Goal: Task Accomplishment & Management: Manage account settings

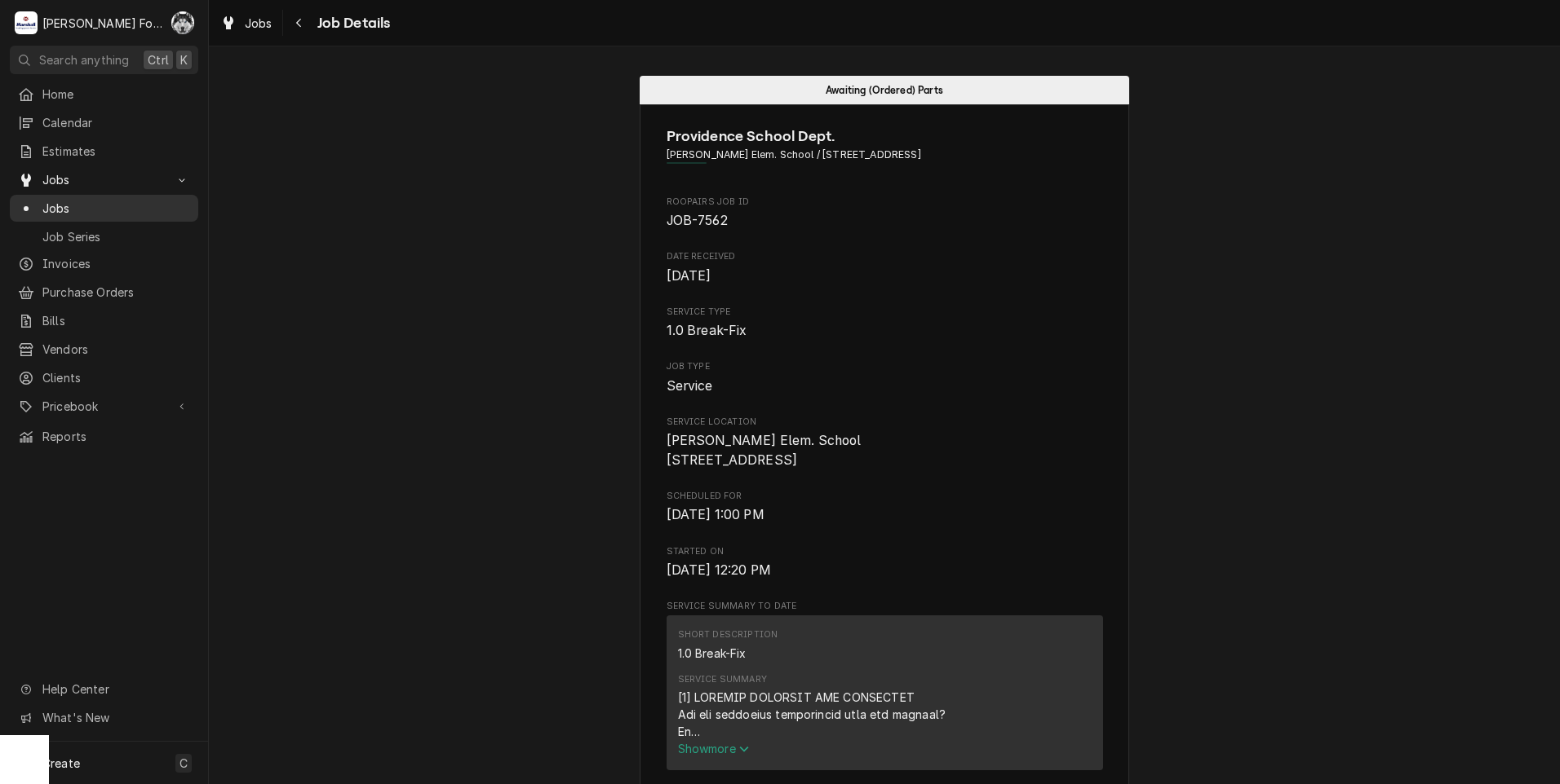
click at [67, 208] on span "Jobs" at bounding box center [116, 208] width 148 height 17
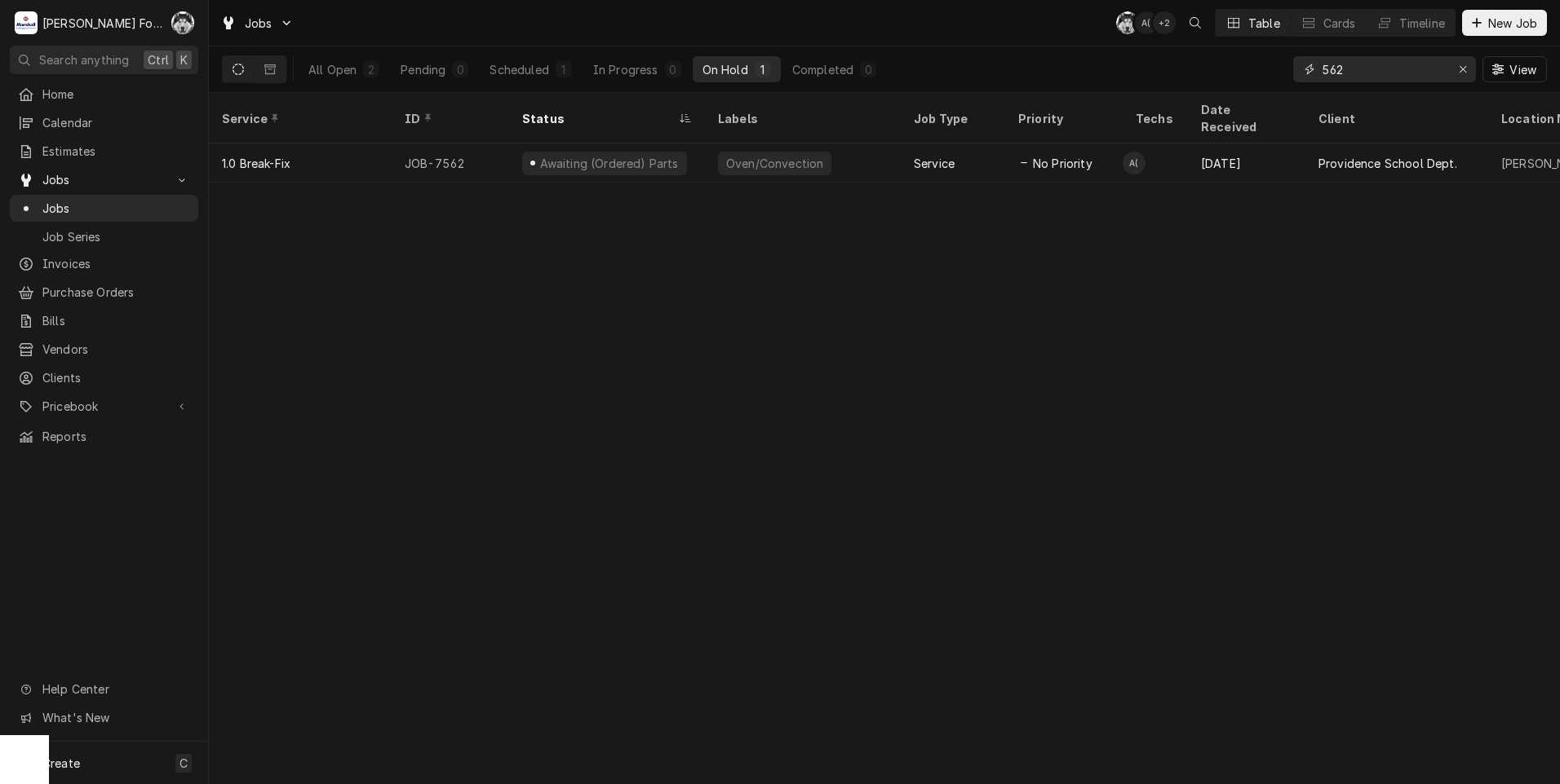
drag, startPoint x: 1395, startPoint y: 76, endPoint x: 1165, endPoint y: 90, distance: 230.4
click at [1159, 94] on div "Jobs C( A( + 2 Table Cards Timeline New Job All Open 2 Pending 0 Scheduled 1 In…" at bounding box center [884, 392] width 1351 height 784
type input "7"
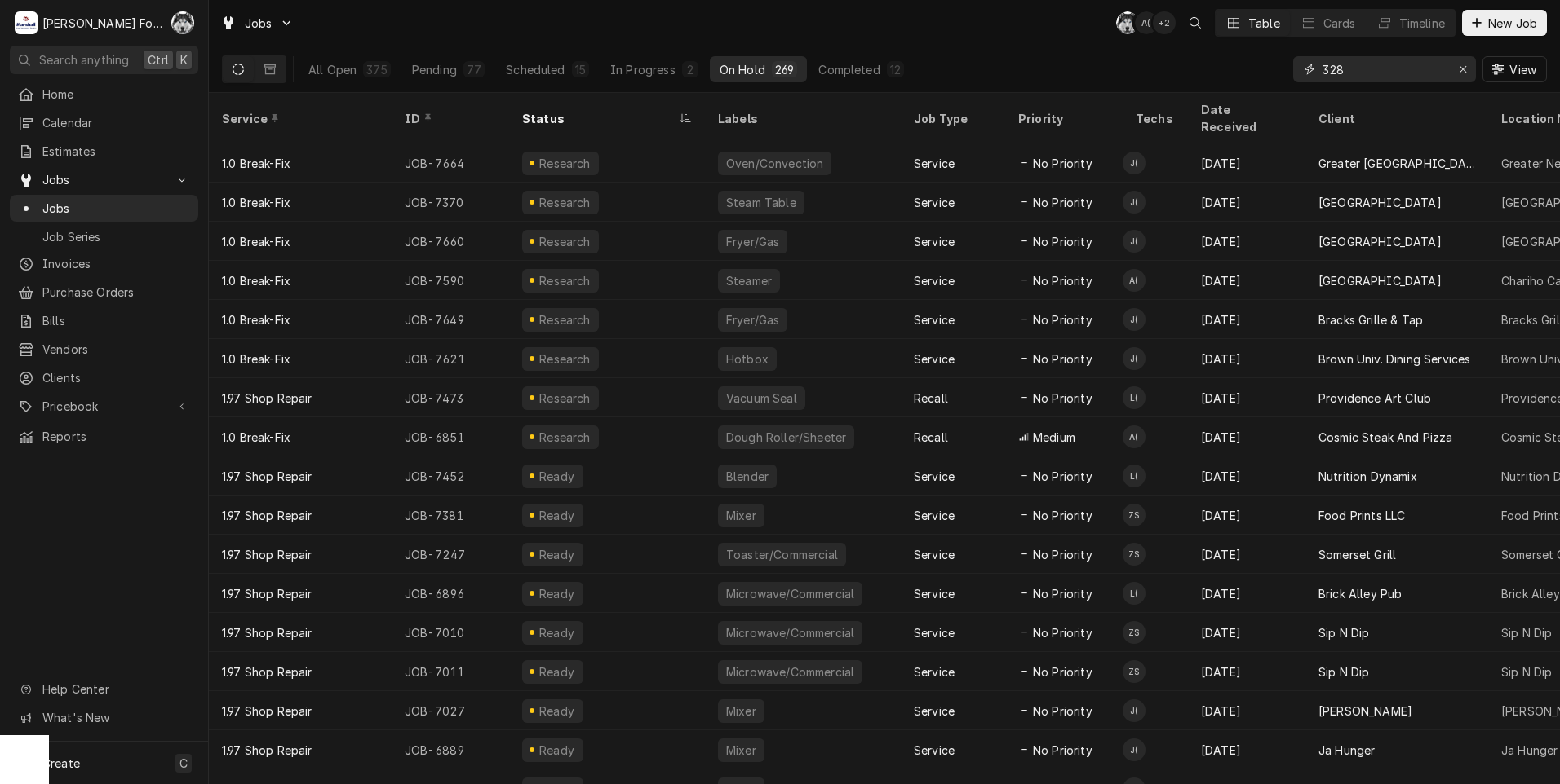
type input "328"
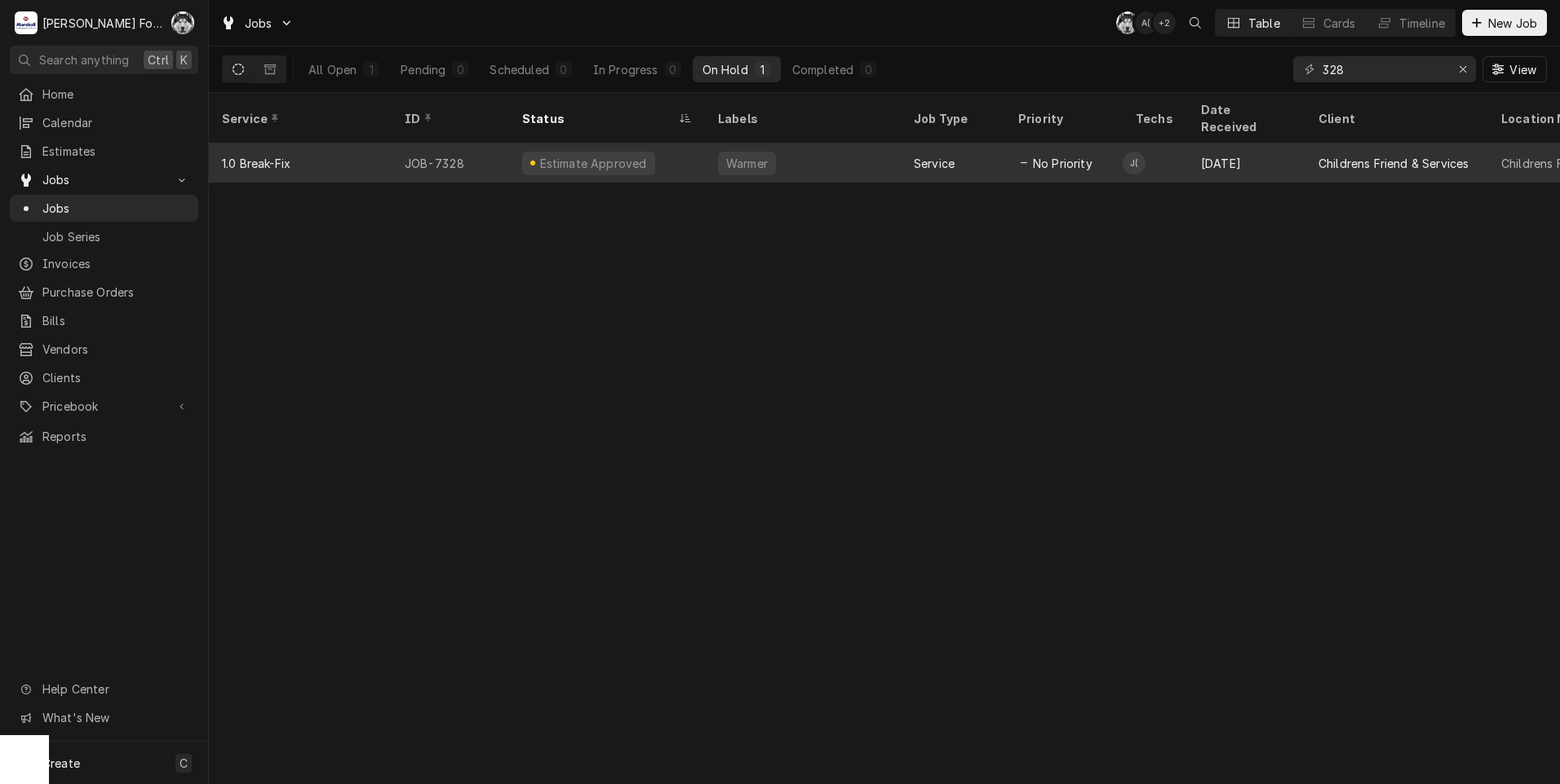
click at [632, 155] on div "Estimate Approved" at bounding box center [594, 163] width 111 height 17
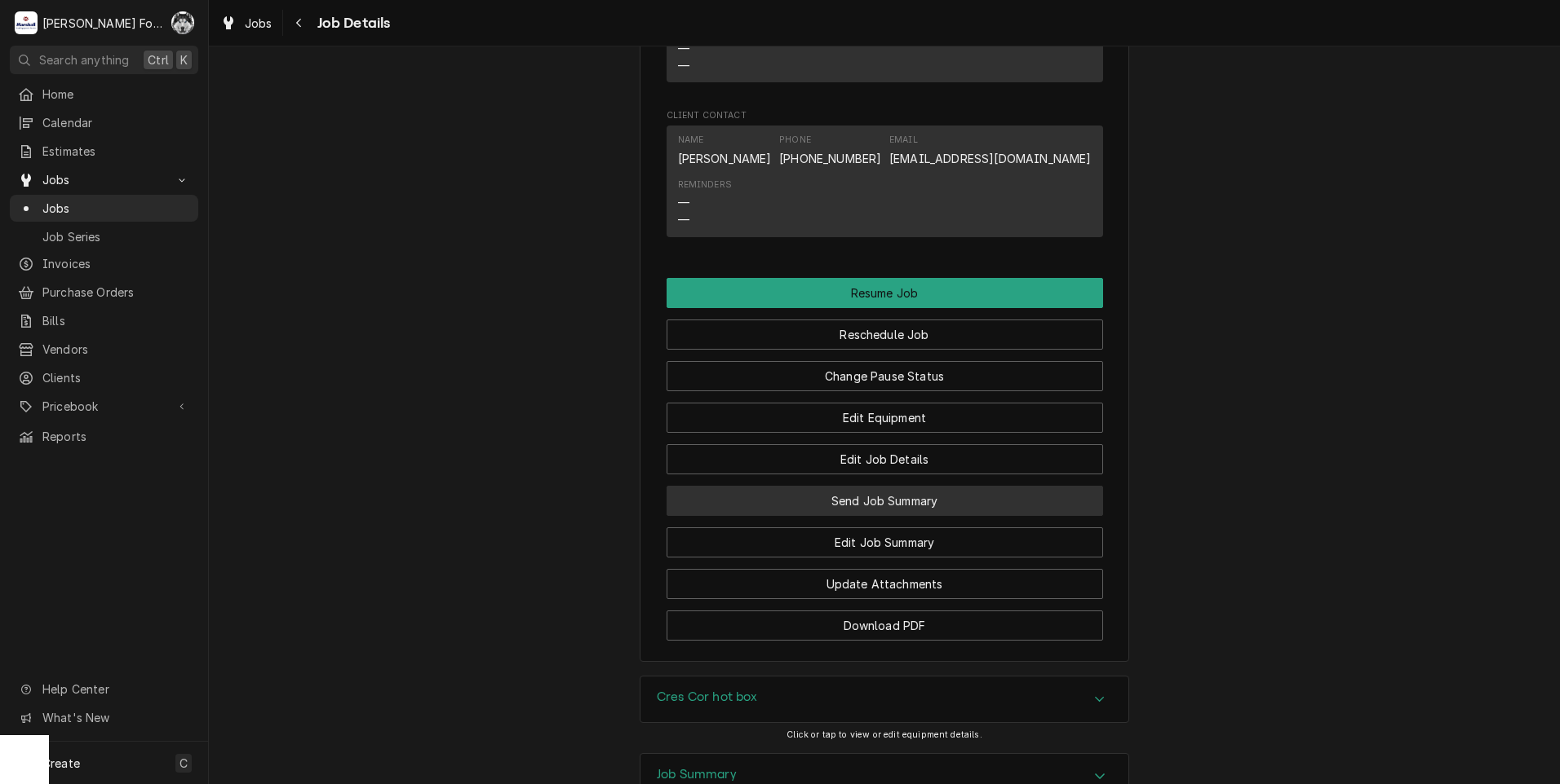
scroll to position [1631, 0]
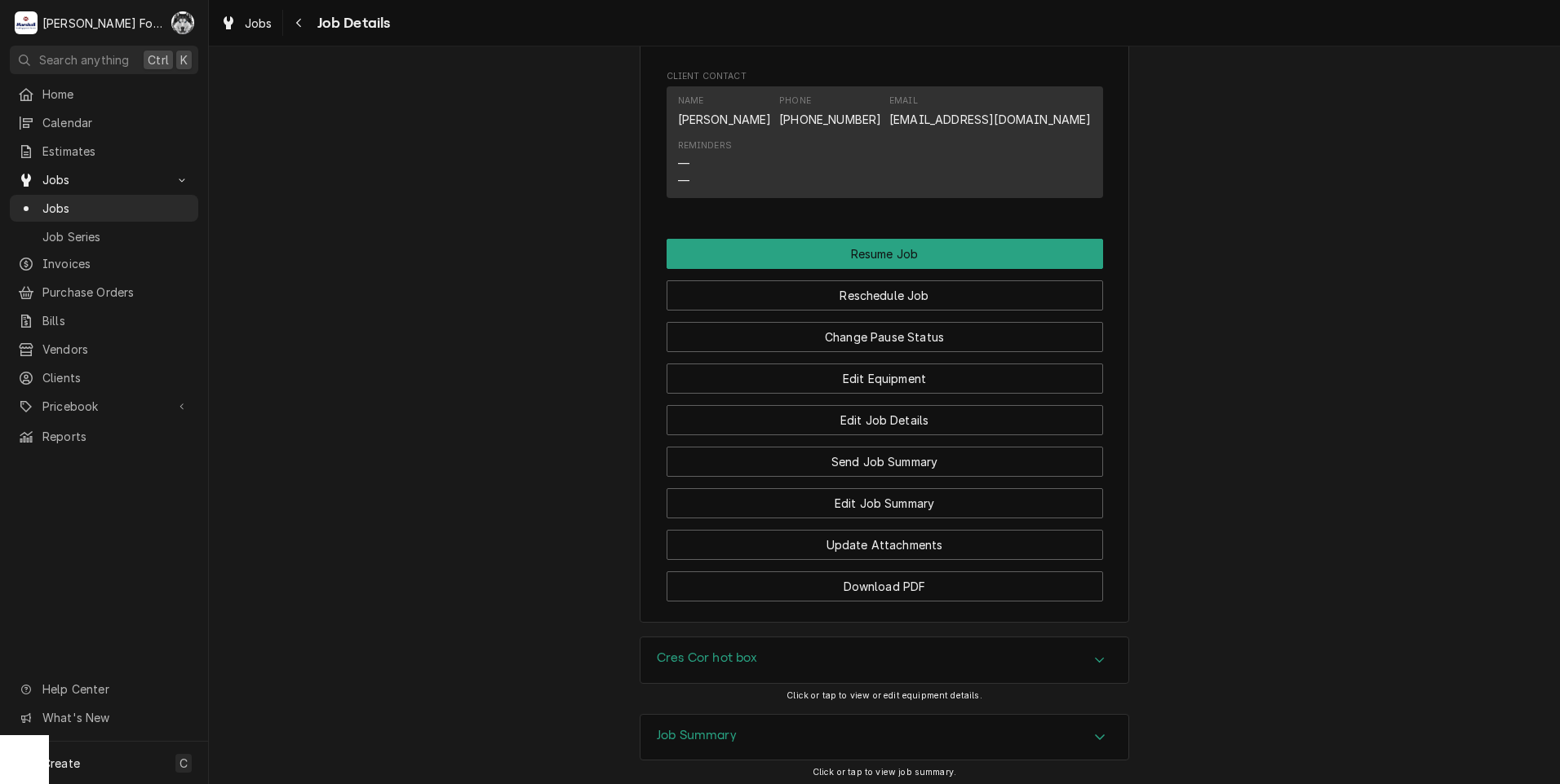
click at [847, 352] on button "Change Pause Status" at bounding box center [884, 337] width 437 height 30
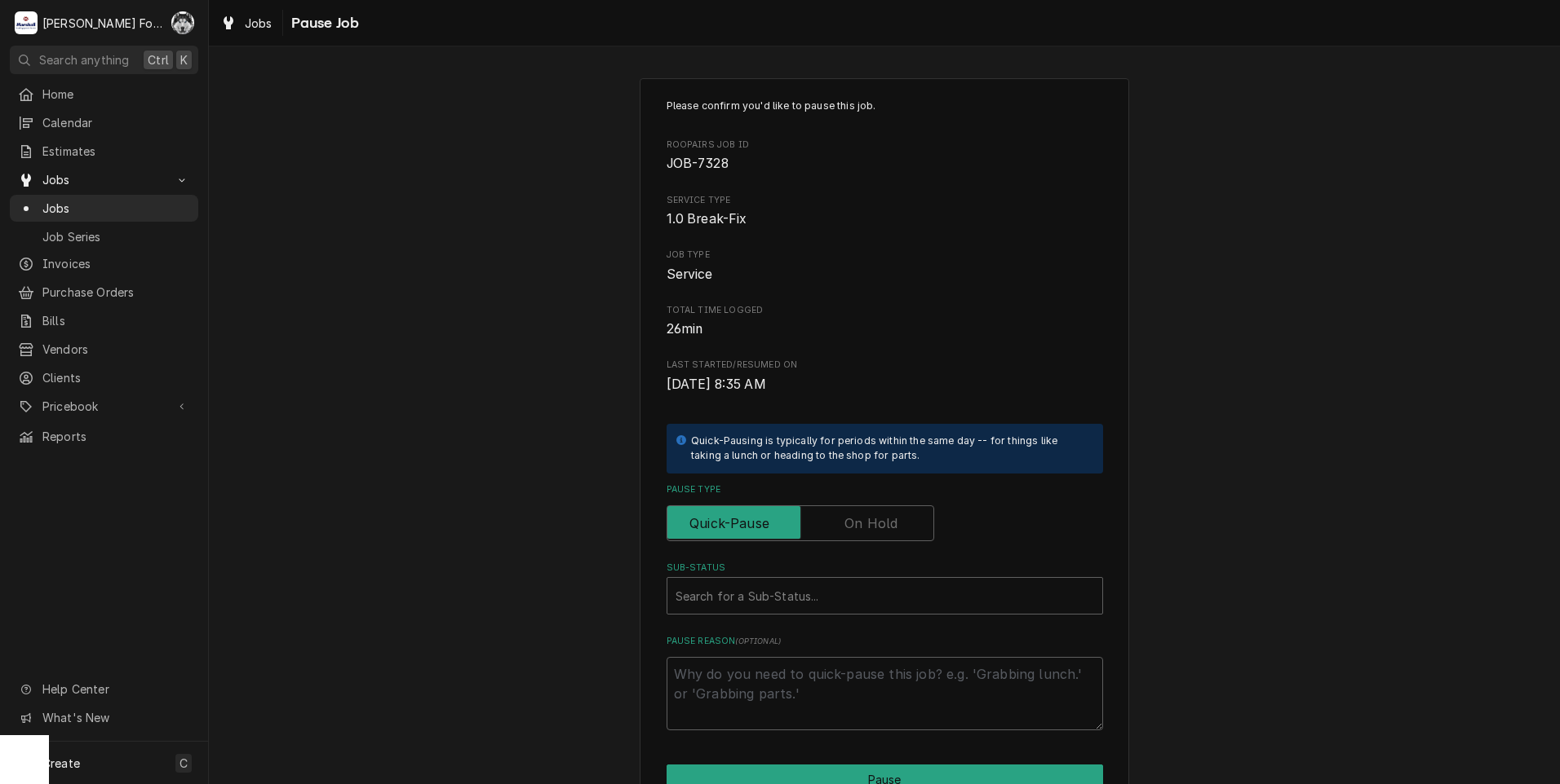
click at [840, 522] on label "Pause Type" at bounding box center [800, 523] width 267 height 36
click at [840, 522] on input "Pause Type" at bounding box center [801, 523] width 253 height 36
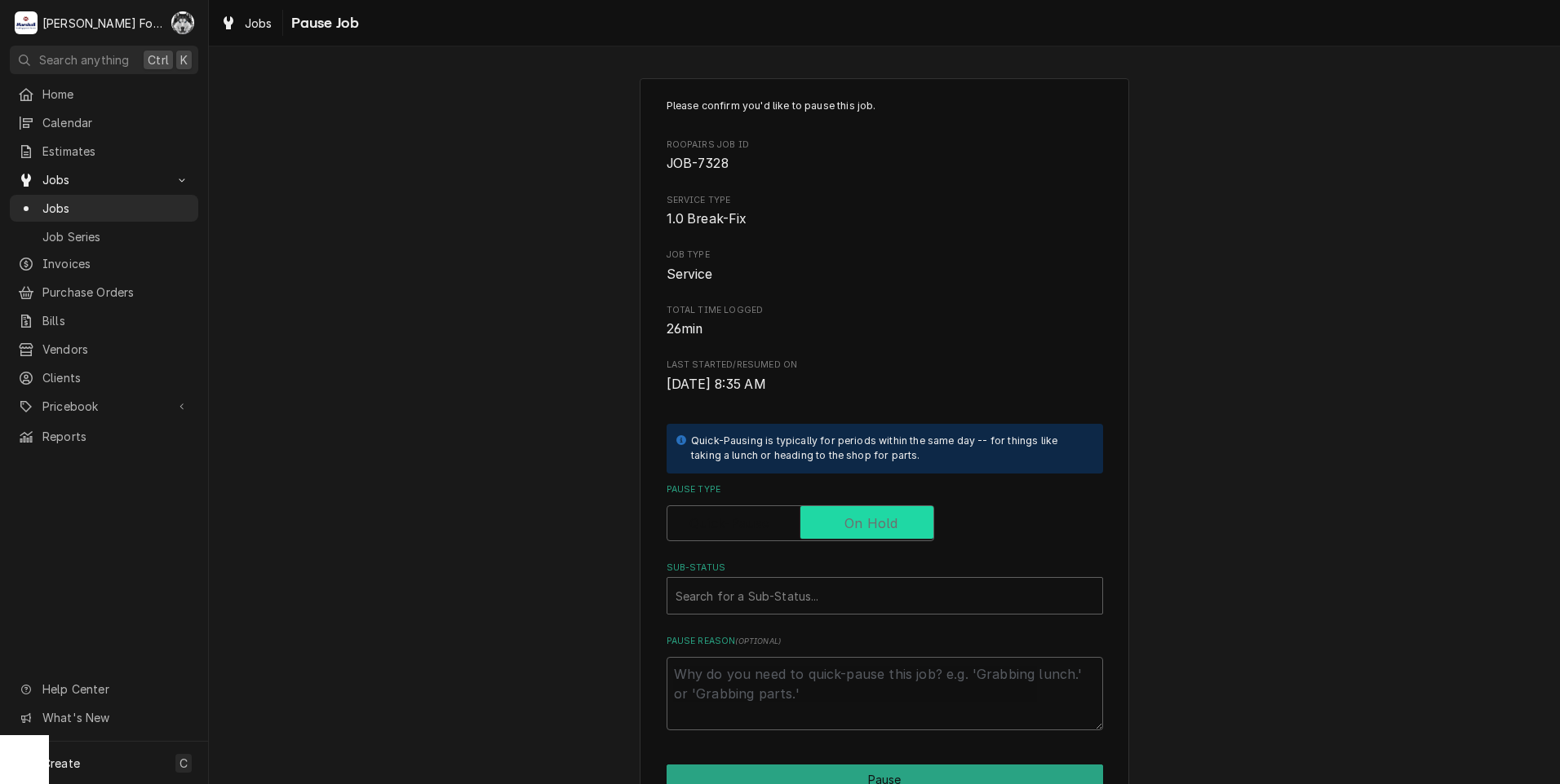
checkbox input "true"
click at [806, 593] on div "Sub-Status" at bounding box center [884, 596] width 419 height 30
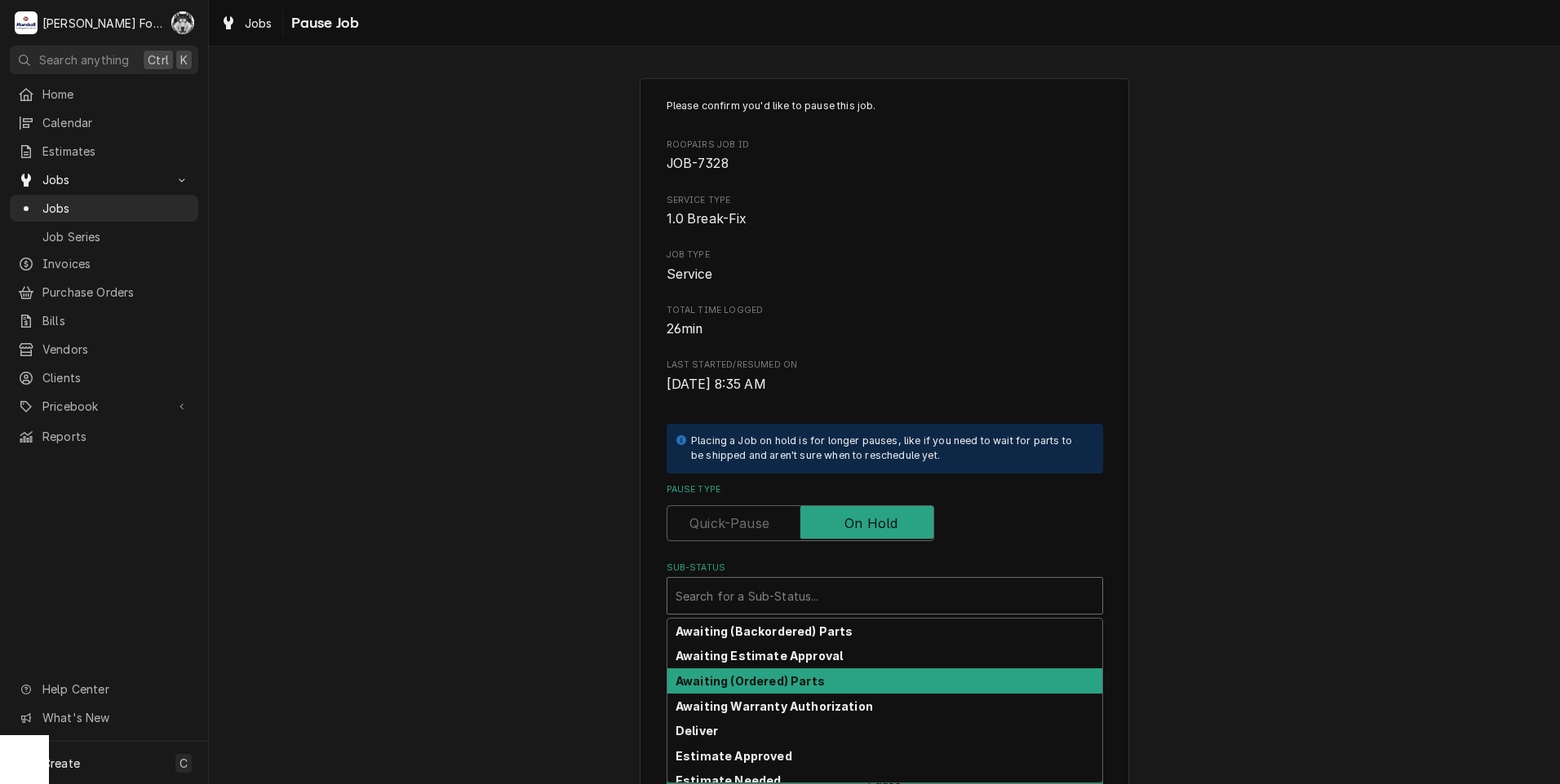
click at [799, 681] on strong "Awaiting (Ordered) Parts" at bounding box center [750, 680] width 150 height 13
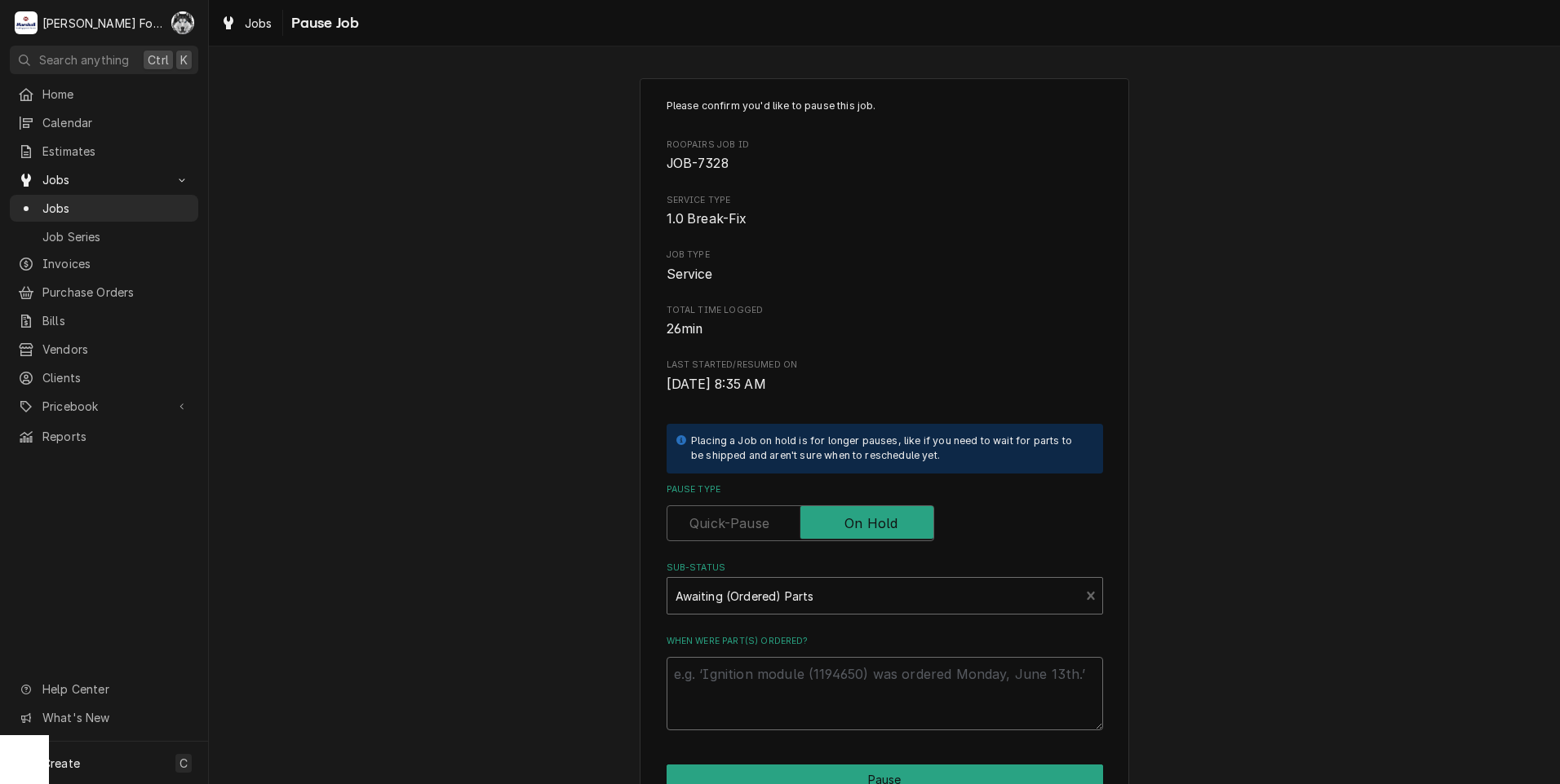
click at [764, 674] on textarea "When were part(s) ordered?" at bounding box center [884, 694] width 437 height 73
paste textarea "NUTRITION DYNAMIX"
type textarea "x"
type textarea "NUTRITION DYNAMIX"
drag, startPoint x: 732, startPoint y: 685, endPoint x: 603, endPoint y: 687, distance: 129.0
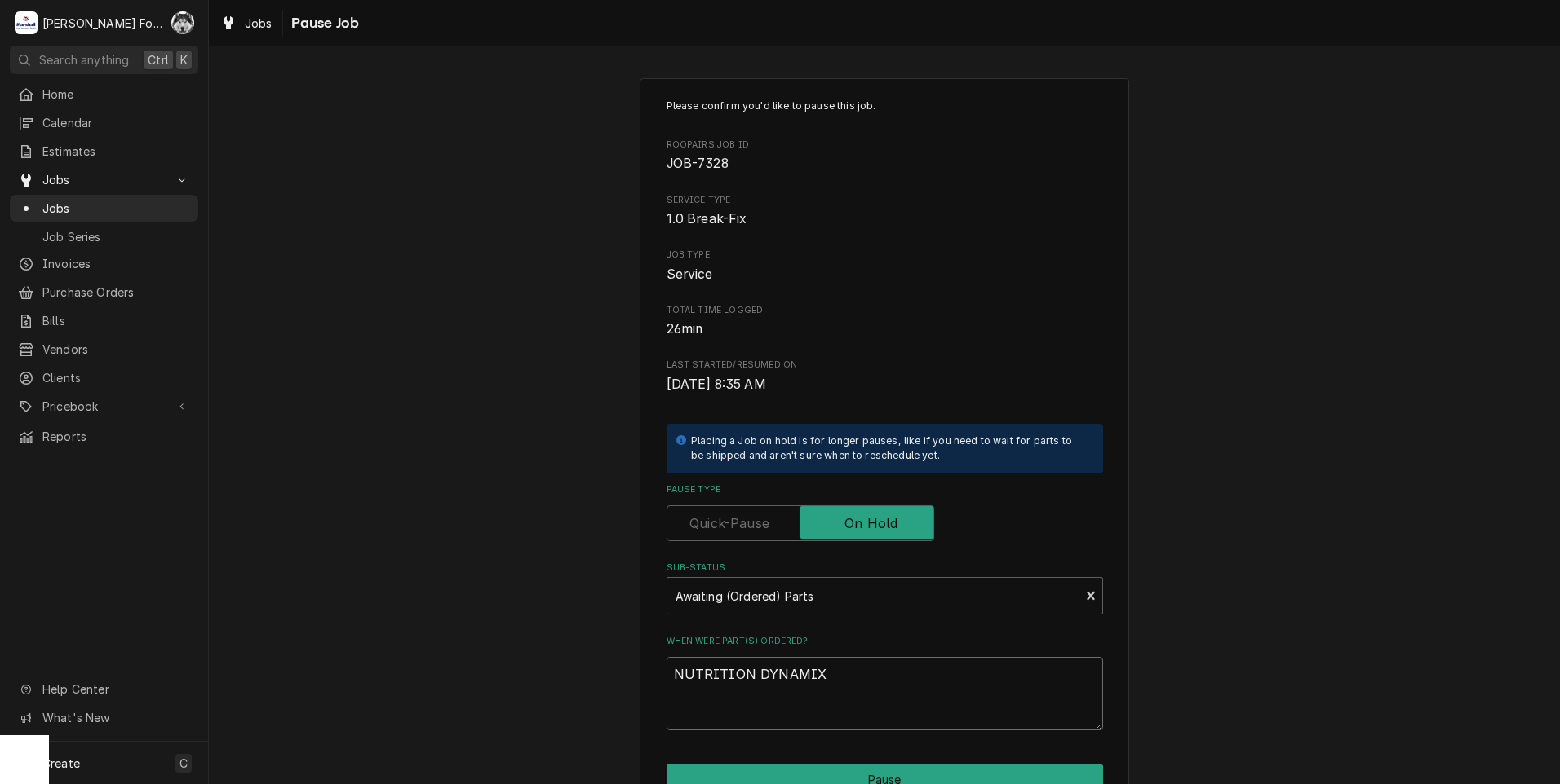
click at [603, 687] on div "Please confirm you'd like to pause this job. Roopairs Job ID JOB-7328 Service T…" at bounding box center [884, 488] width 1351 height 849
type textarea "x"
type textarea "1"
type textarea "x"
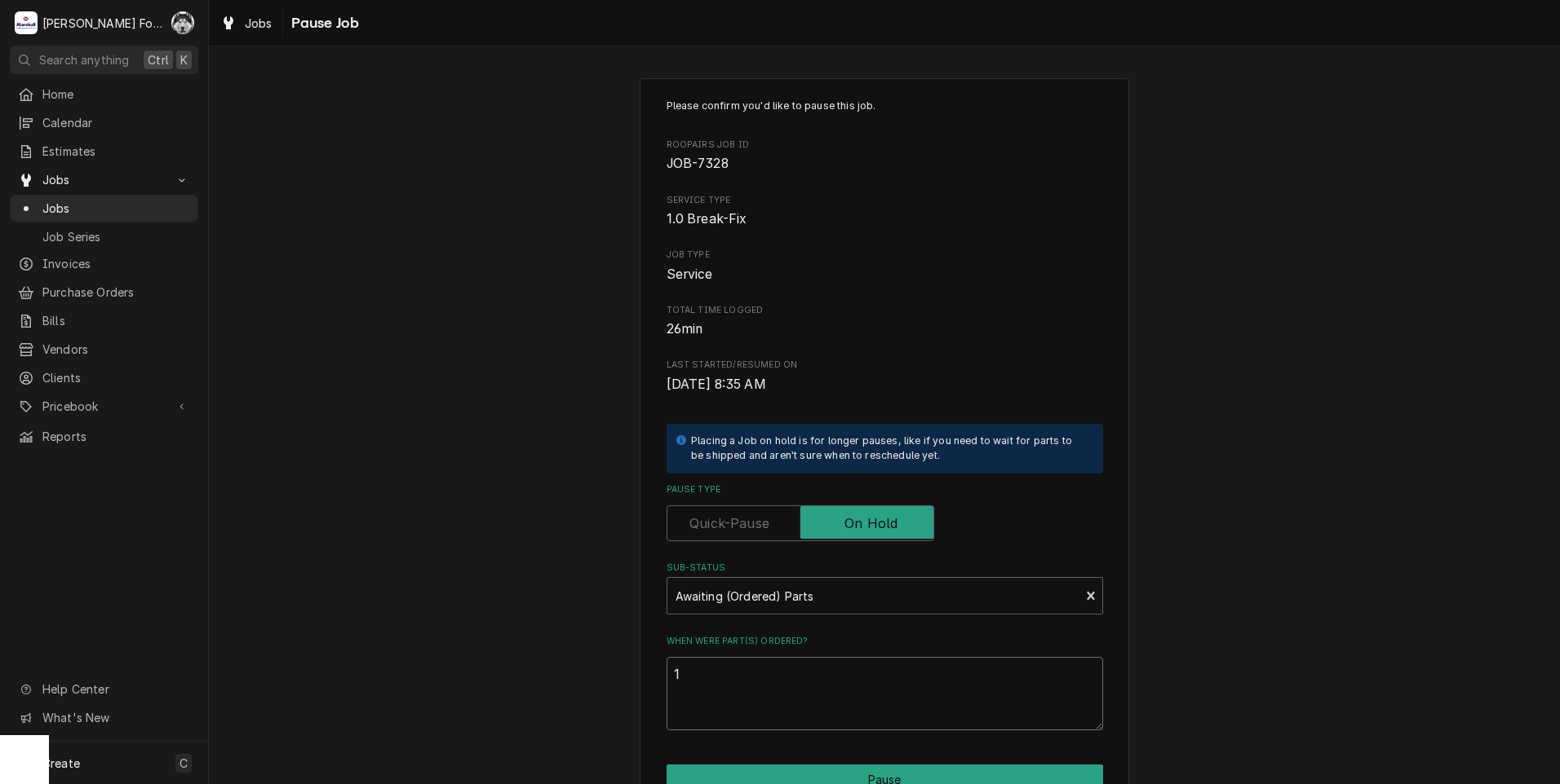
type textarea "10"
type textarea "x"
type textarea "101"
type textarea "x"
type textarea "10"
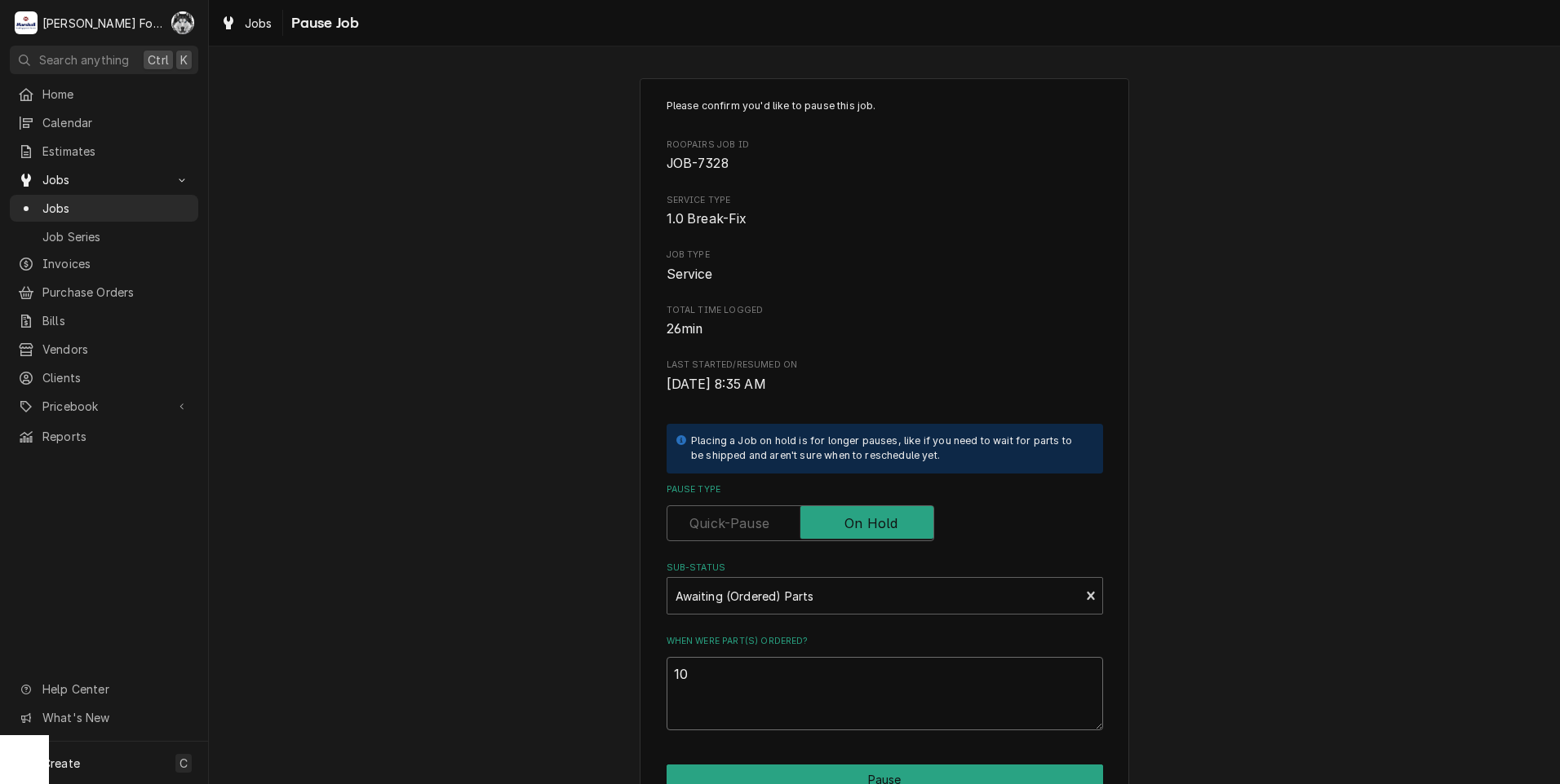
type textarea "x"
type textarea "10/"
type textarea "x"
type textarea "10/2"
type textarea "x"
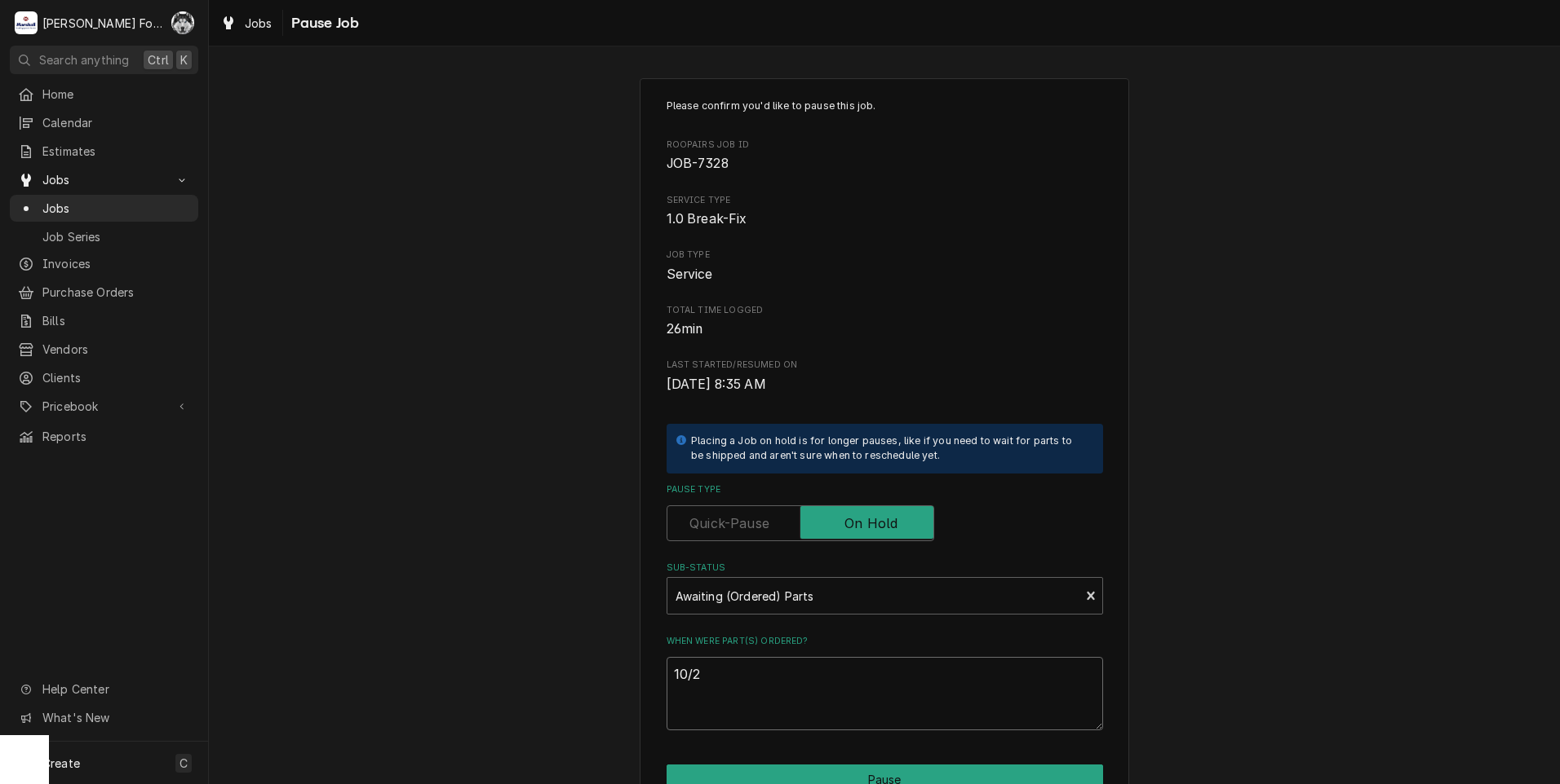
type textarea "10/2/"
type textarea "x"
type textarea "10/2/2"
type textarea "x"
type textarea "10/2/20"
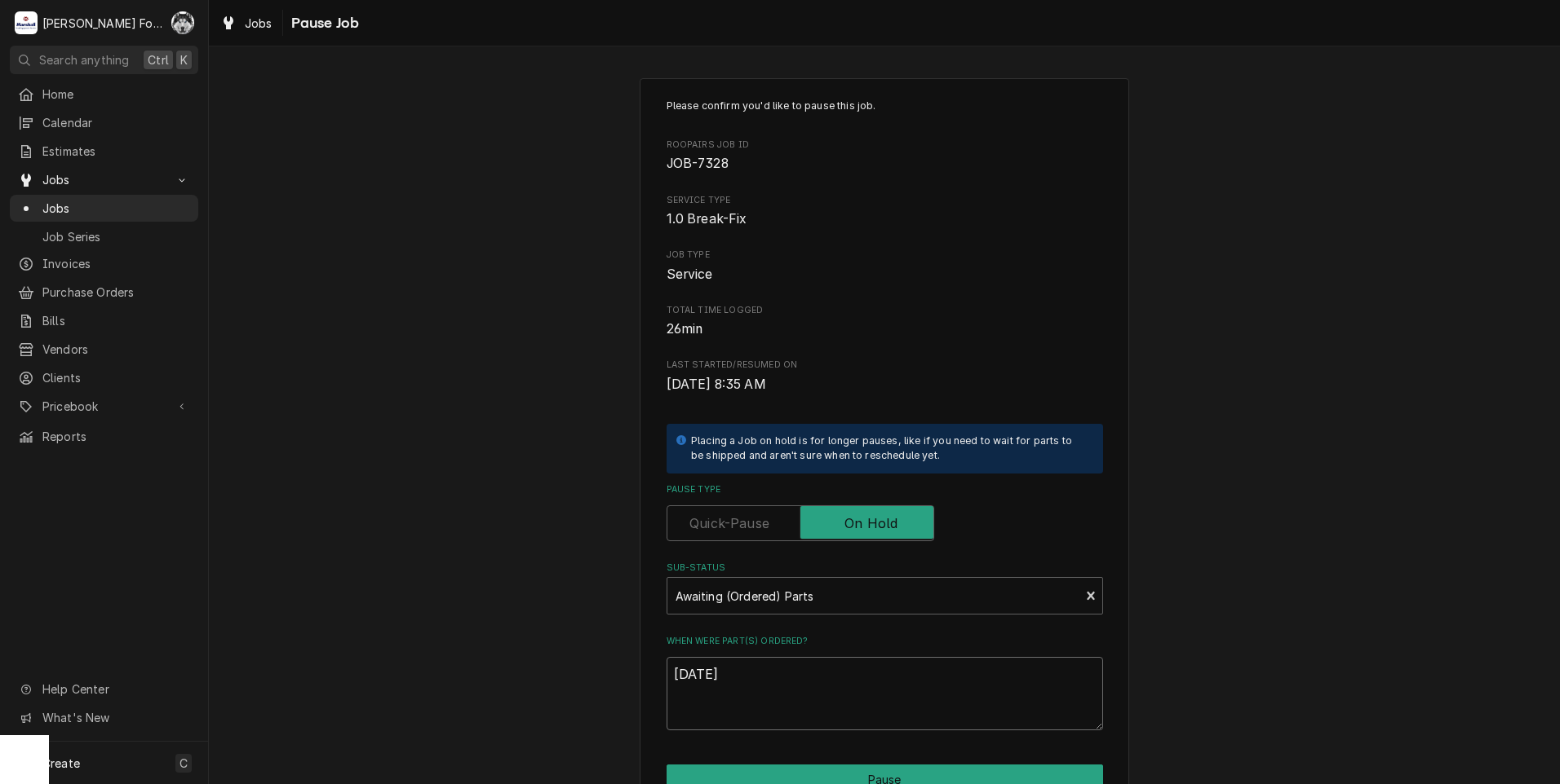
type textarea "x"
type textarea "10/2/202"
type textarea "x"
drag, startPoint x: 736, startPoint y: 671, endPoint x: 544, endPoint y: 699, distance: 194.0
click at [544, 699] on div "Please confirm you'd like to pause this job. Roopairs Job ID JOB-7328 Service T…" at bounding box center [884, 488] width 1351 height 849
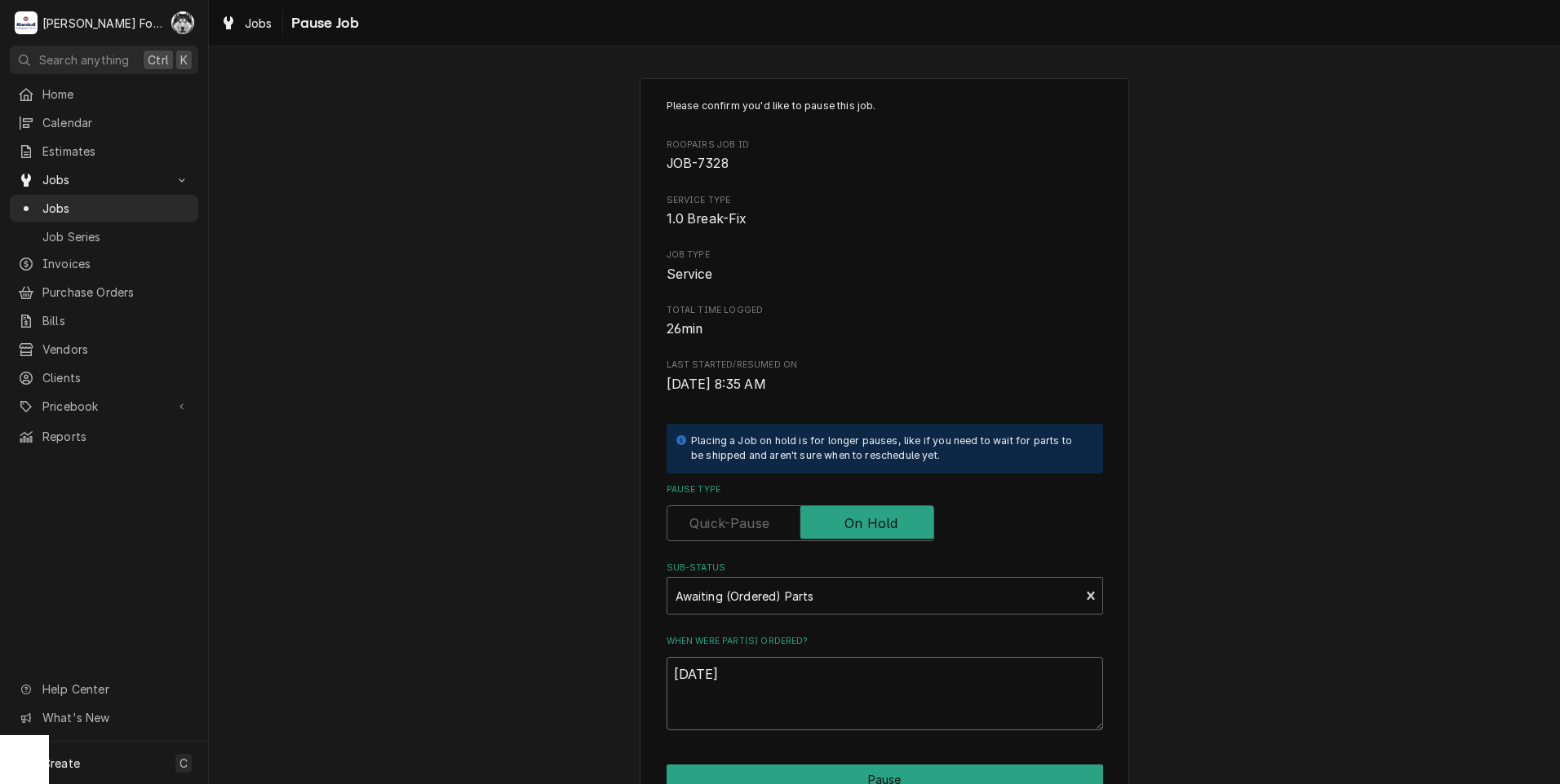
type textarea "10/2/2025"
drag, startPoint x: 693, startPoint y: 673, endPoint x: 585, endPoint y: 577, distance: 144.5
click at [585, 577] on div "Please confirm you'd like to pause this job. Roopairs Job ID JOB-7328 Service T…" at bounding box center [884, 488] width 1351 height 849
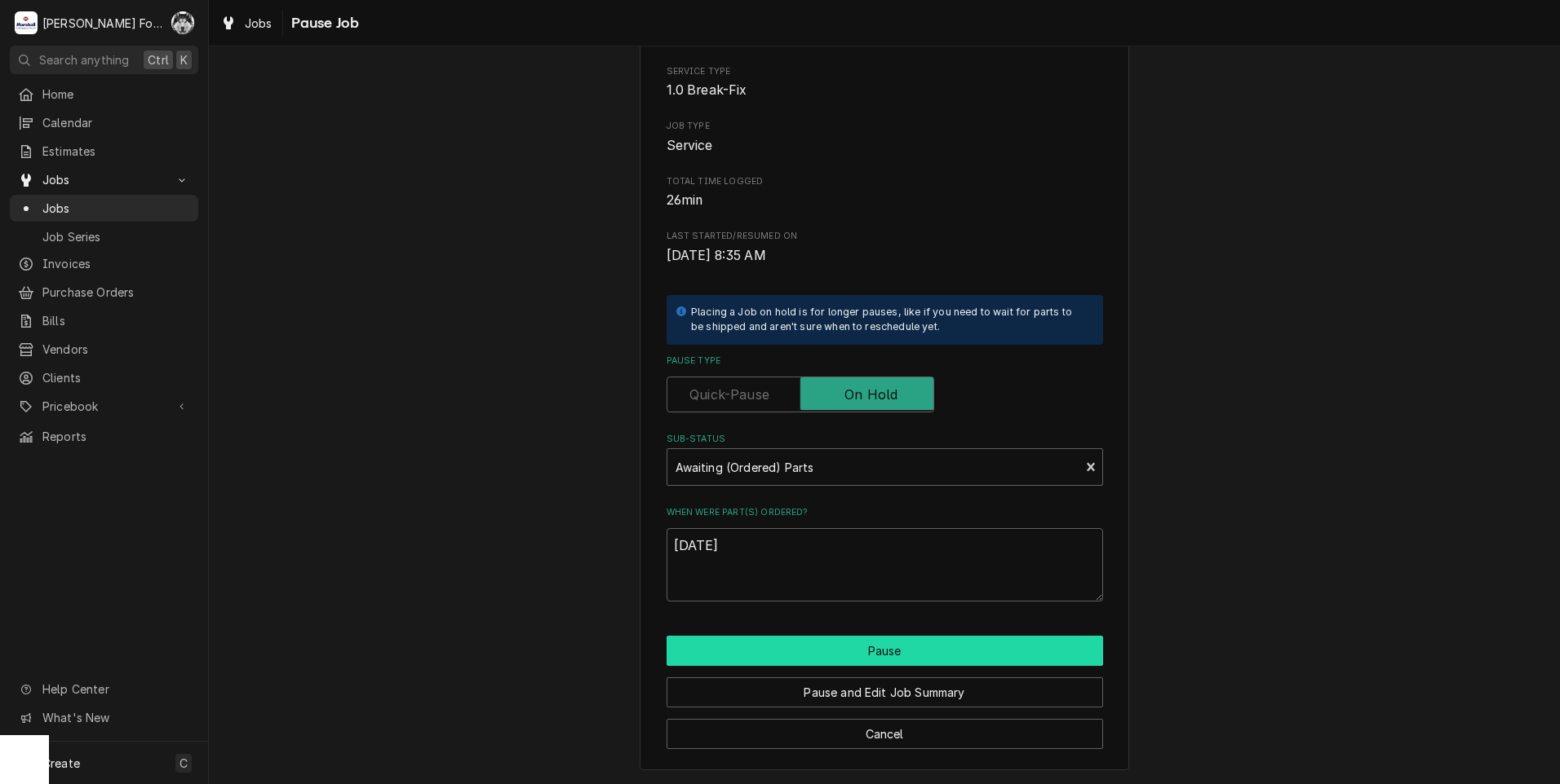
click at [767, 652] on button "Pause" at bounding box center [884, 651] width 437 height 30
type textarea "x"
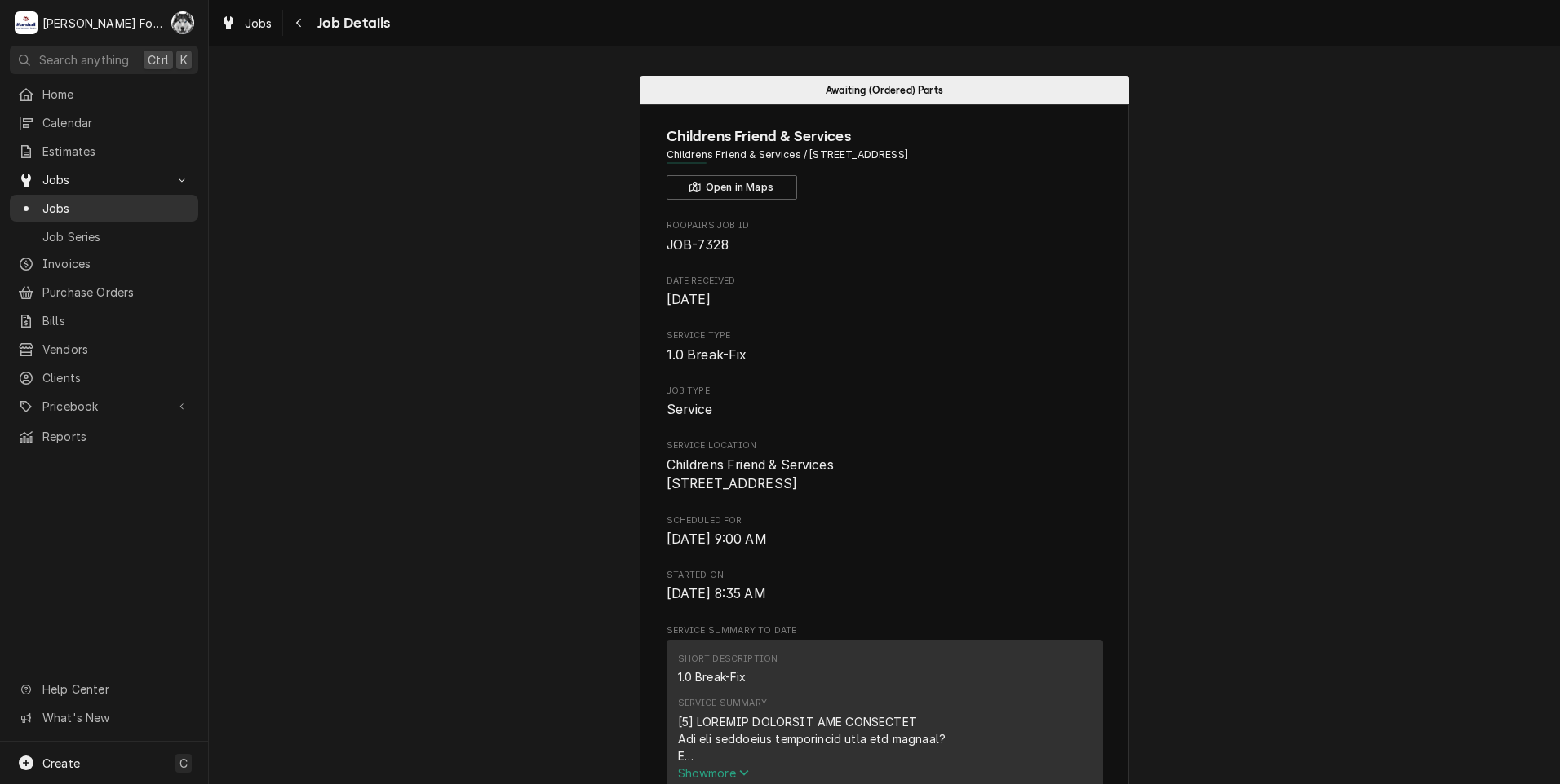
click at [54, 204] on span "Jobs" at bounding box center [116, 208] width 148 height 17
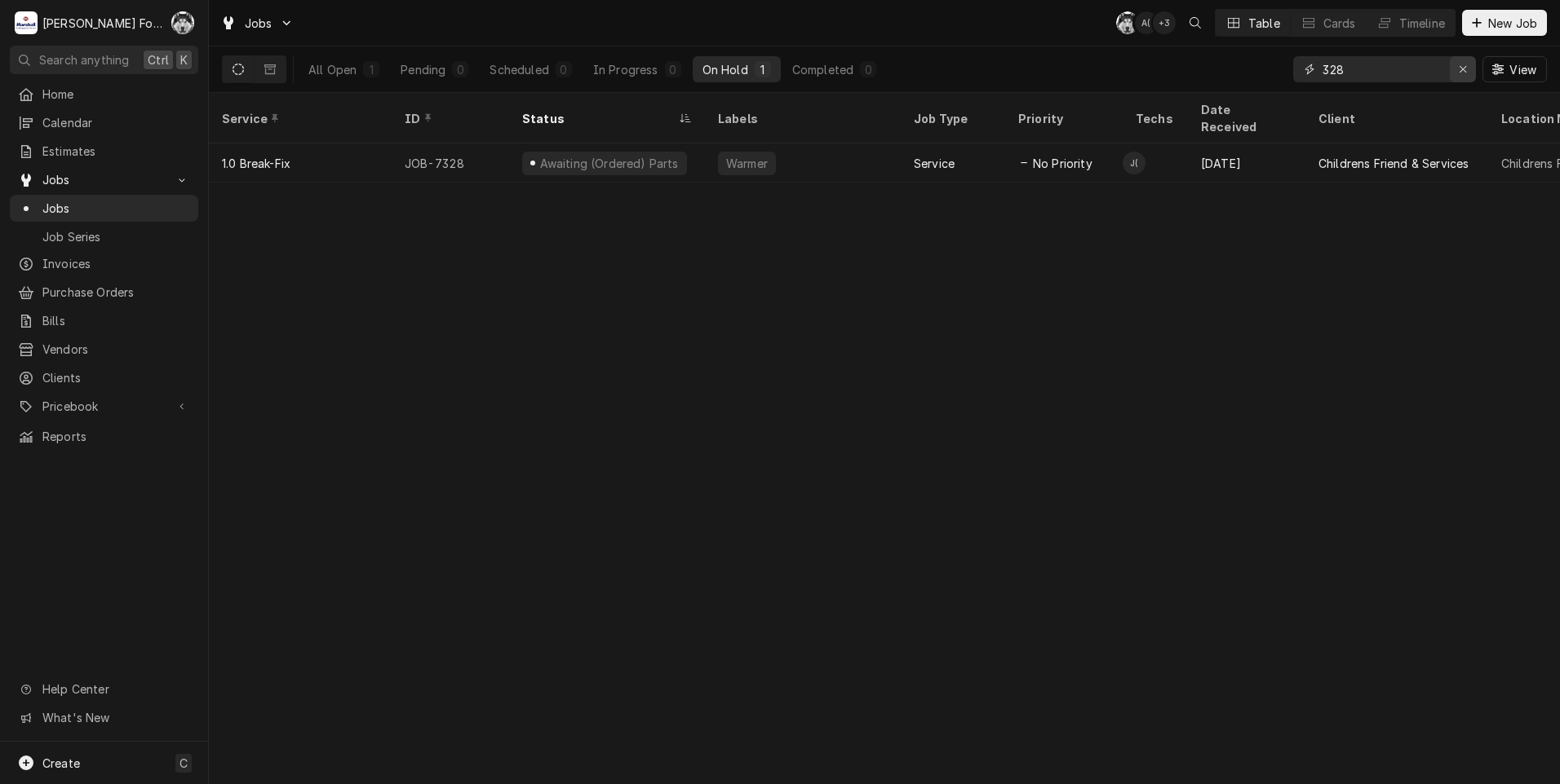
click at [1451, 68] on button "Erase input" at bounding box center [1462, 69] width 26 height 26
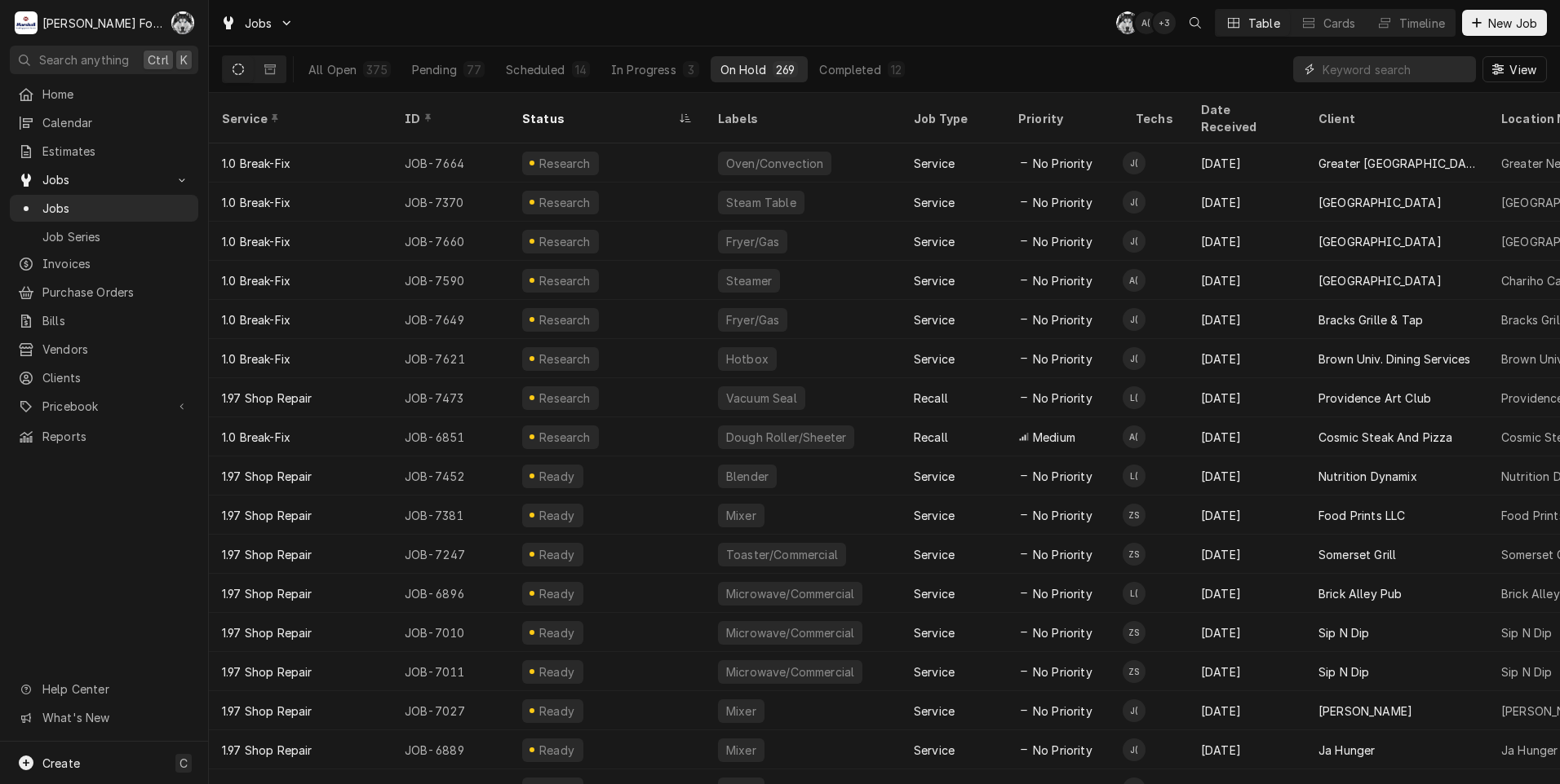
click at [1348, 62] on input "Dynamic Content Wrapper" at bounding box center [1395, 69] width 145 height 26
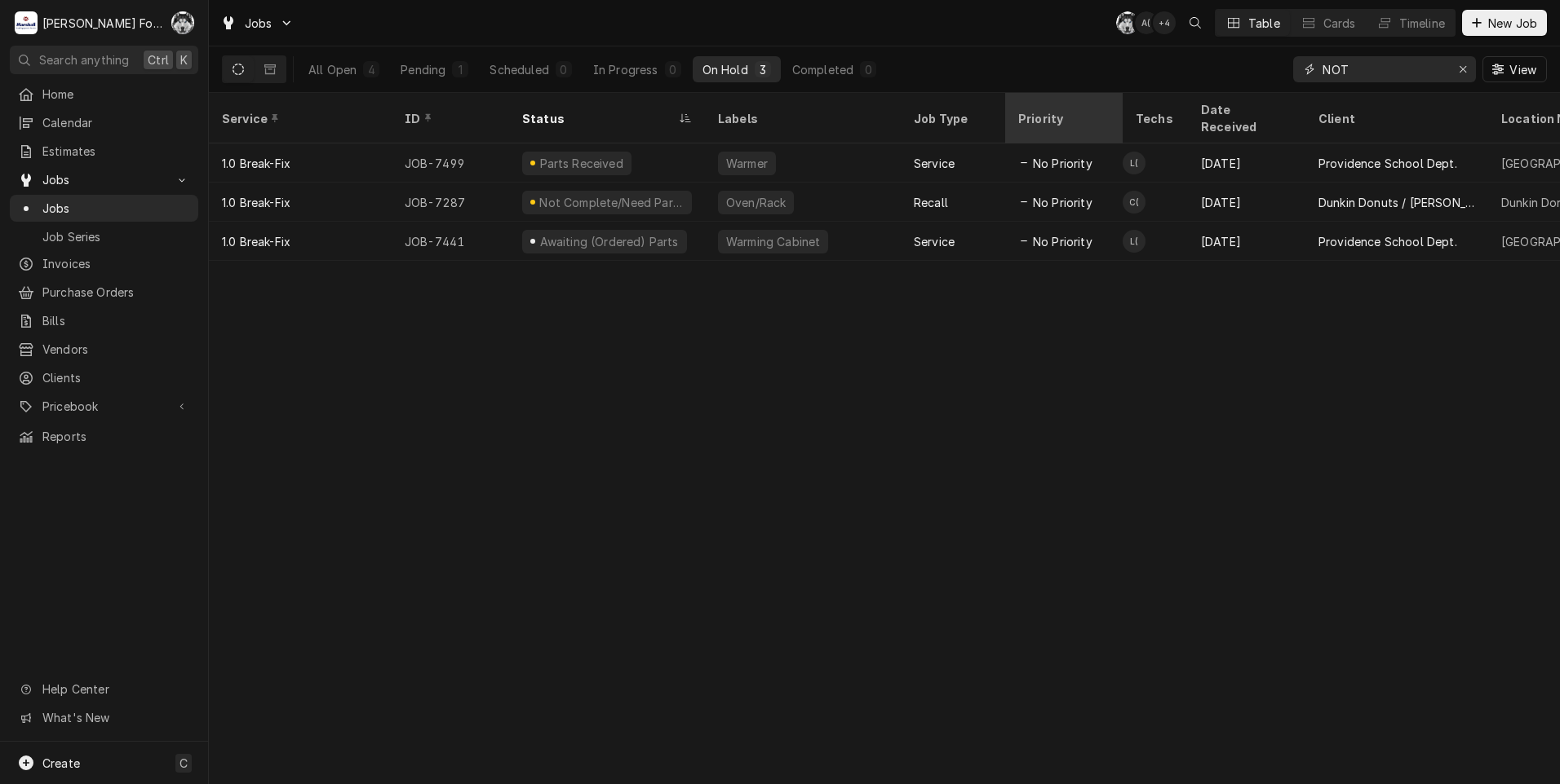
drag, startPoint x: 1422, startPoint y: 75, endPoint x: 1099, endPoint y: 95, distance: 323.6
click at [1108, 93] on div "Jobs C( A( + 4 Table Cards Timeline New Job All Open 4 Pending 1 Scheduled 0 In…" at bounding box center [884, 392] width 1351 height 784
type input "7328"
